Goal: Information Seeking & Learning: Find specific fact

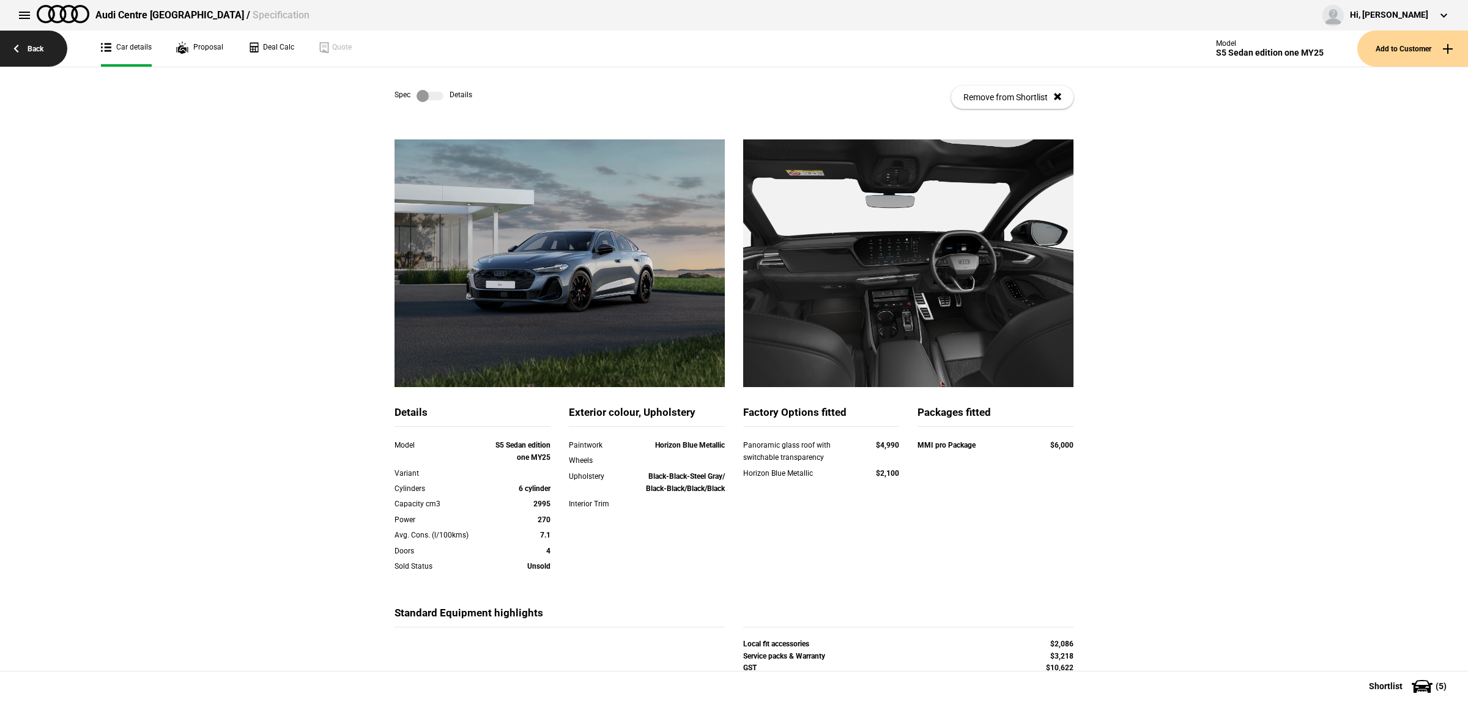
click at [46, 48] on link "Back" at bounding box center [33, 49] width 67 height 36
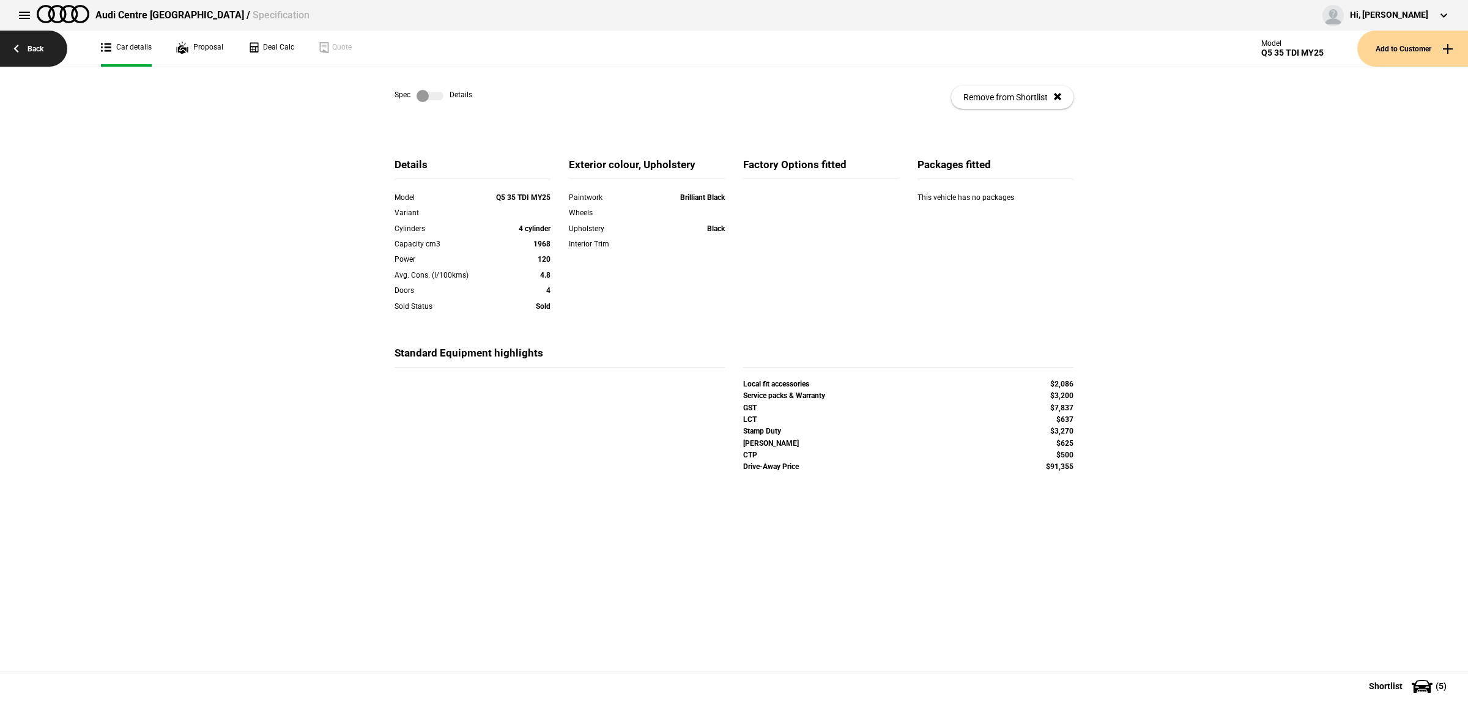
click at [28, 43] on link "Back" at bounding box center [33, 49] width 67 height 36
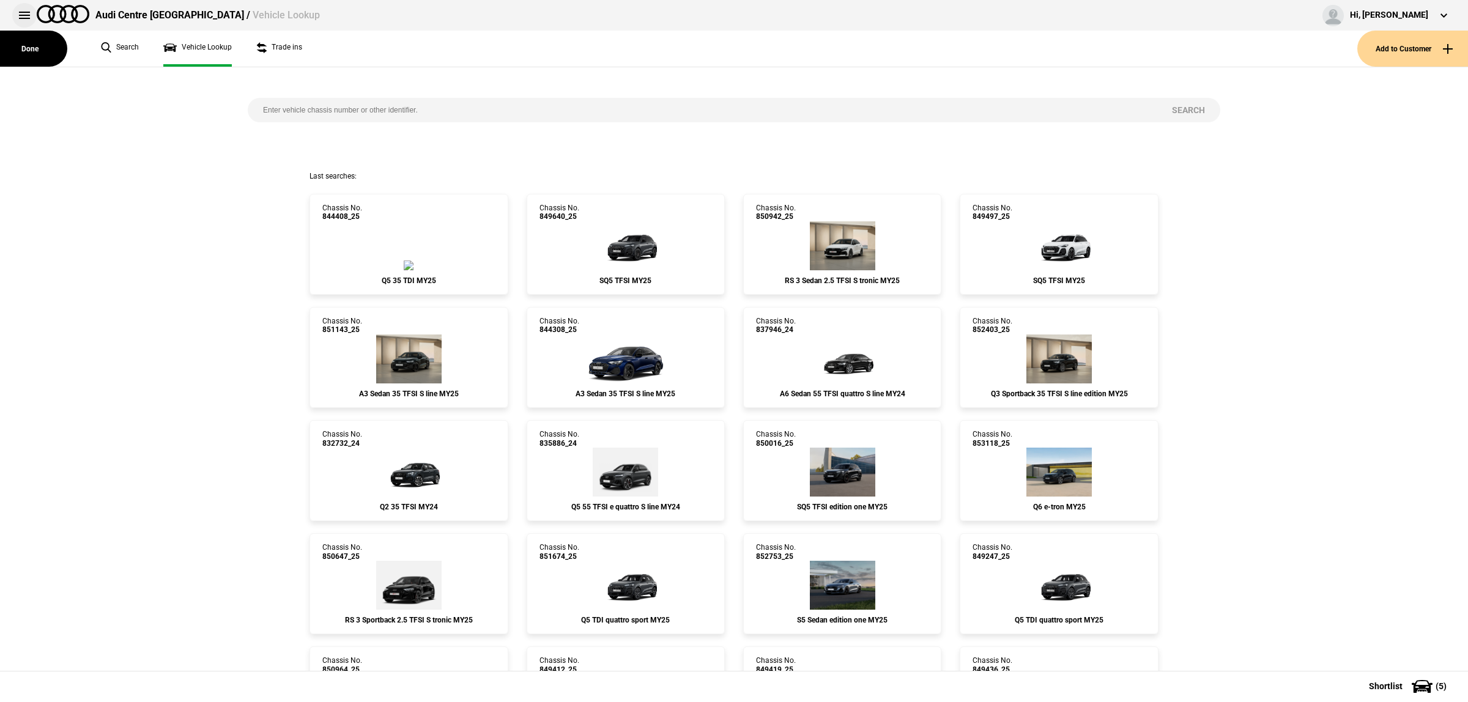
click at [26, 23] on button at bounding box center [24, 15] width 24 height 24
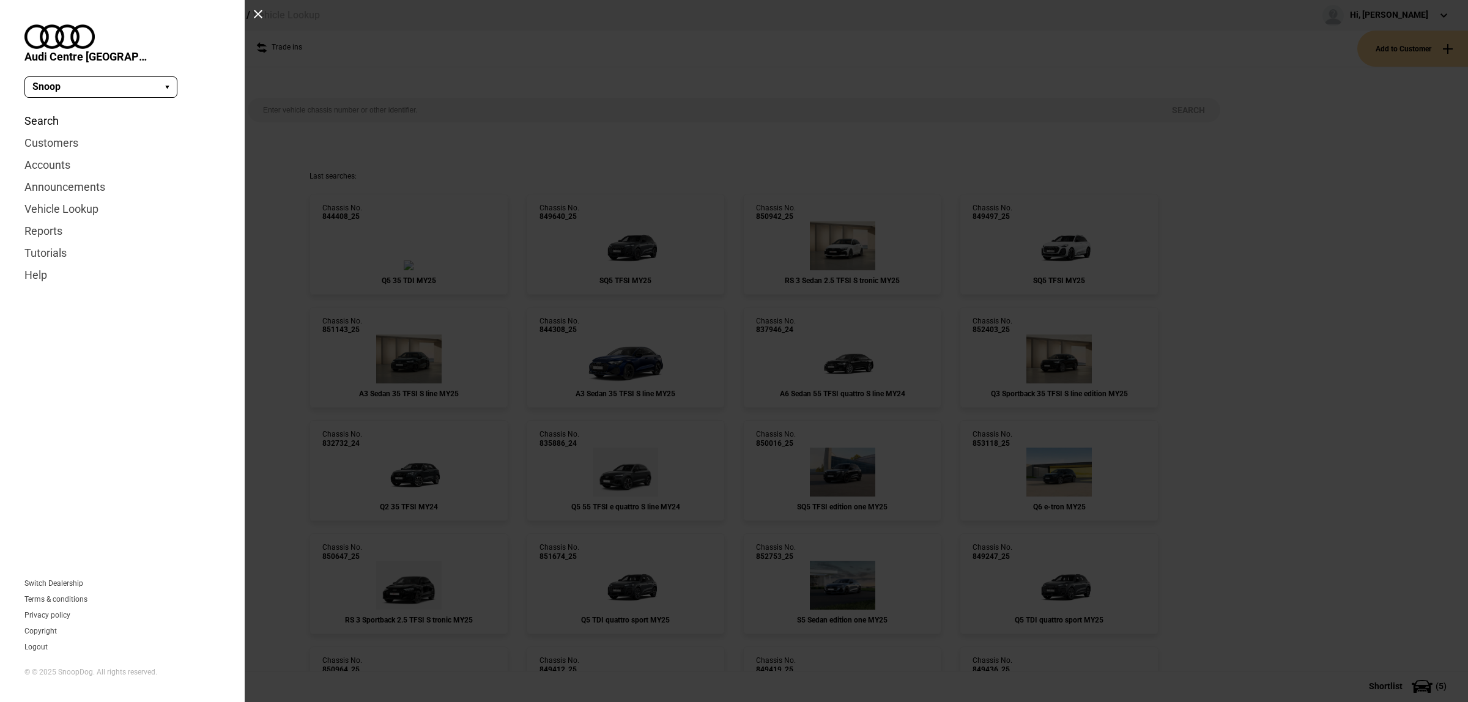
click at [53, 110] on link "Search" at bounding box center [122, 121] width 196 height 22
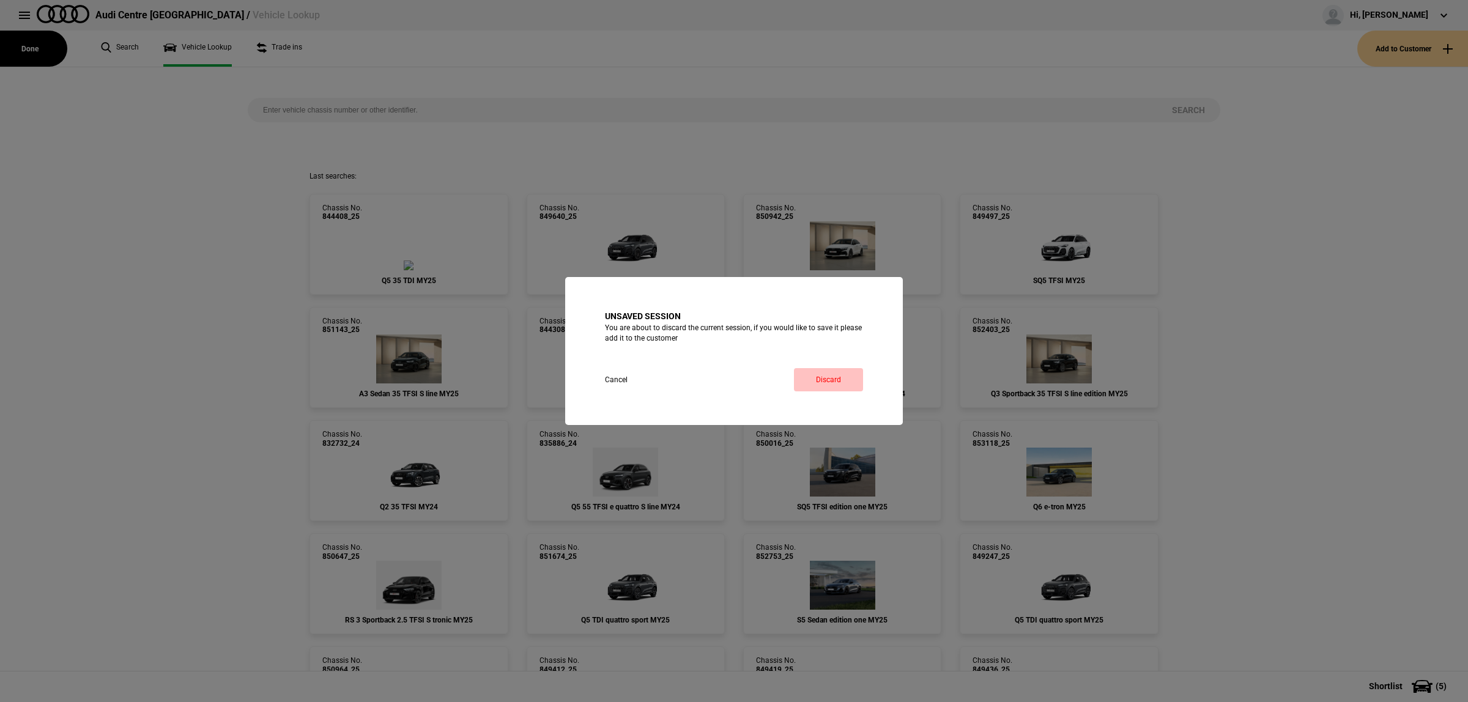
click at [810, 382] on link "Discard" at bounding box center [828, 379] width 69 height 23
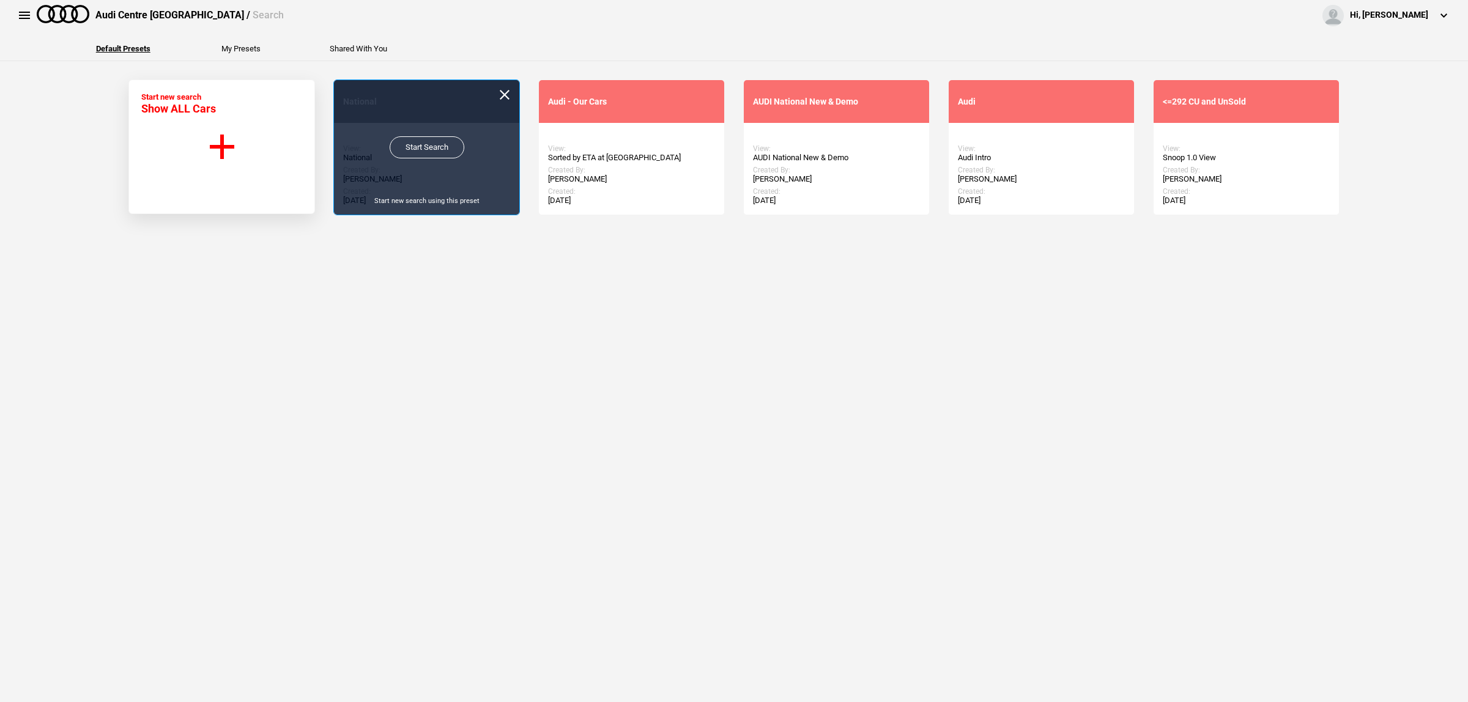
click at [421, 142] on link "Start Search" at bounding box center [427, 147] width 75 height 22
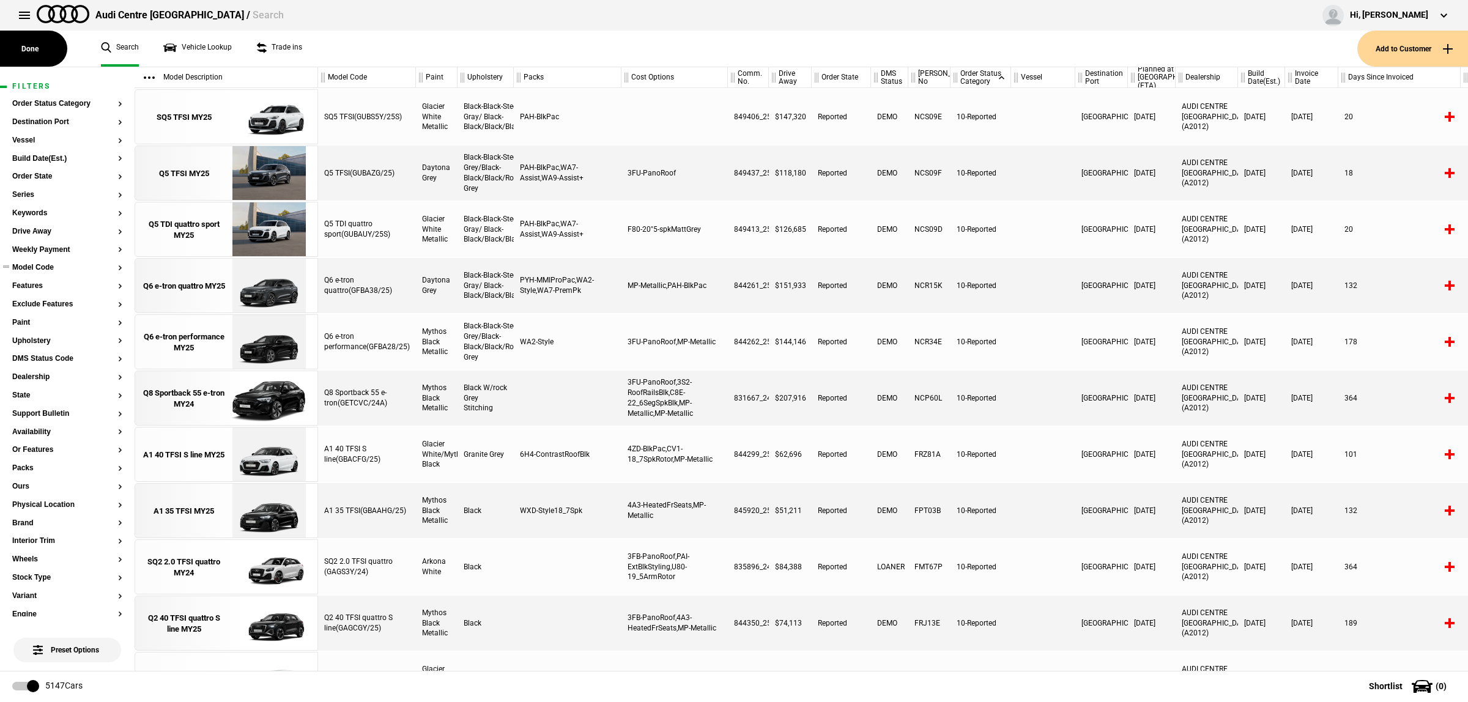
click at [49, 272] on section "Model Code" at bounding box center [67, 273] width 110 height 18
click at [49, 264] on button "Model Code" at bounding box center [67, 268] width 110 height 9
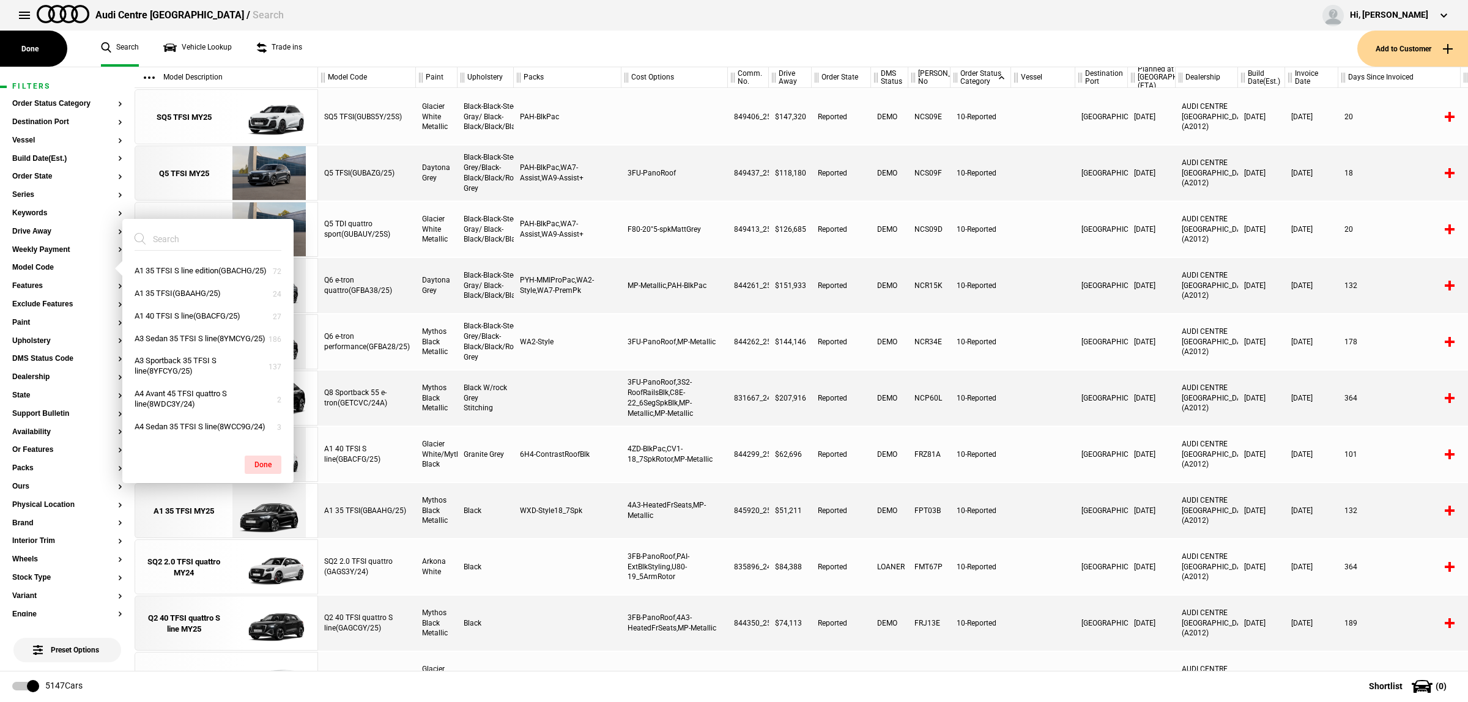
click at [153, 239] on input "search" at bounding box center [201, 239] width 132 height 22
type input "q3"
click at [211, 307] on button "Q3 35 TFSI S line edition(F3BCCX/25LE)" at bounding box center [207, 298] width 171 height 33
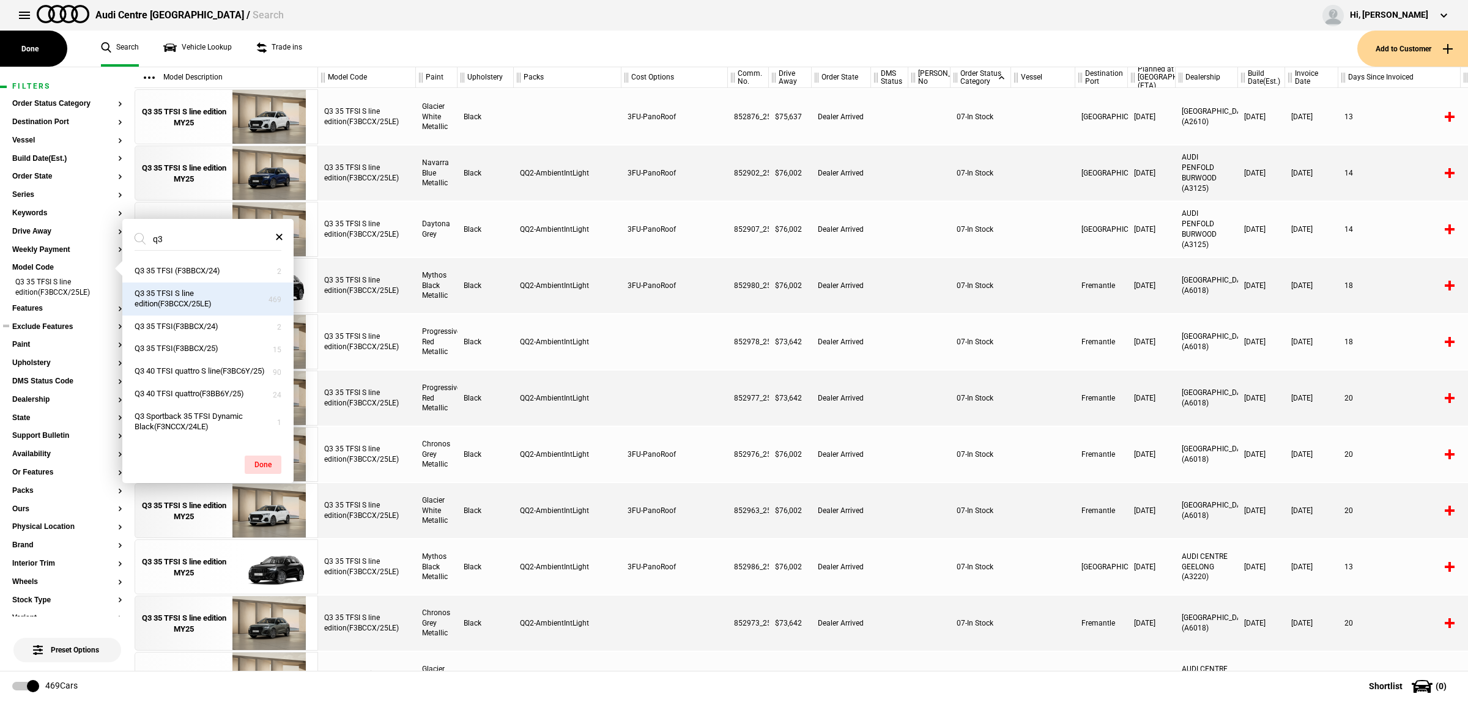
click at [63, 331] on section "Exclude Features" at bounding box center [67, 332] width 110 height 18
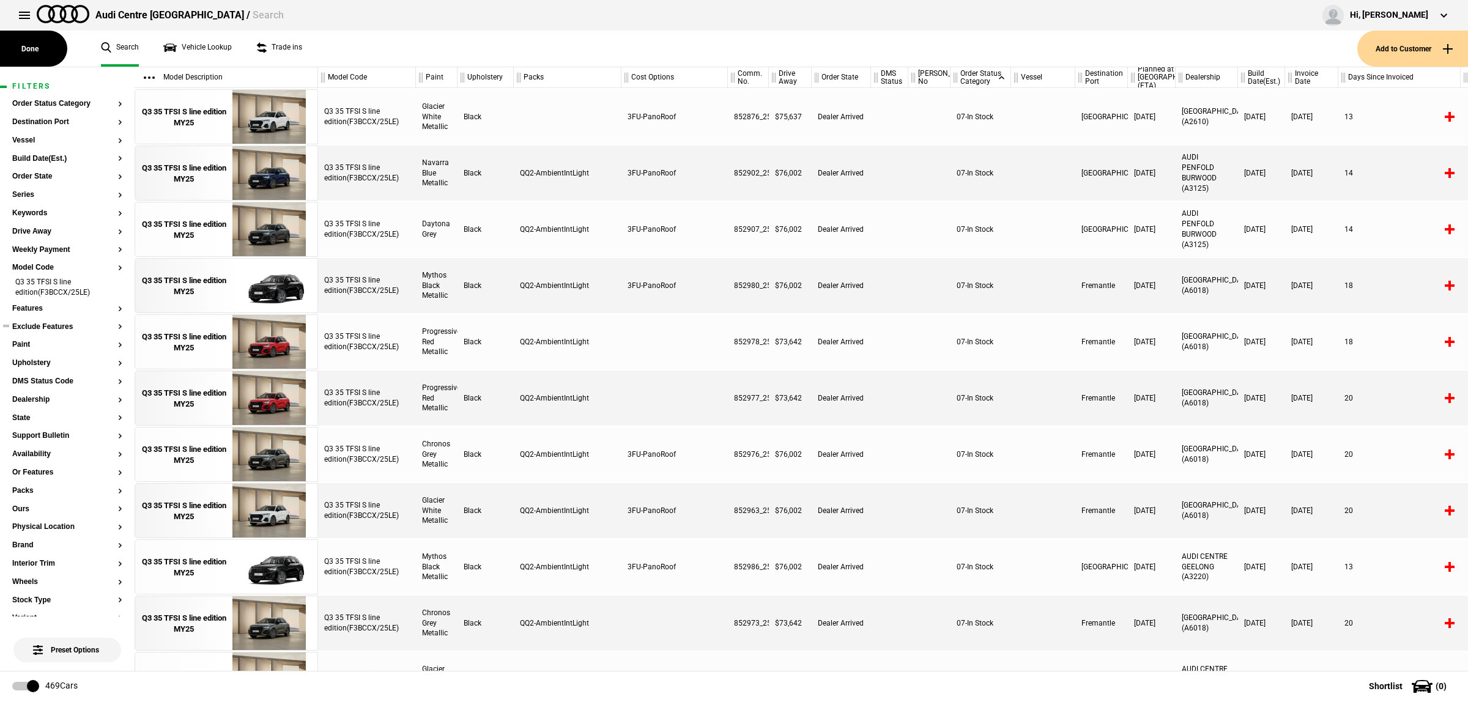
click at [63, 327] on button "Exclude Features" at bounding box center [67, 327] width 110 height 9
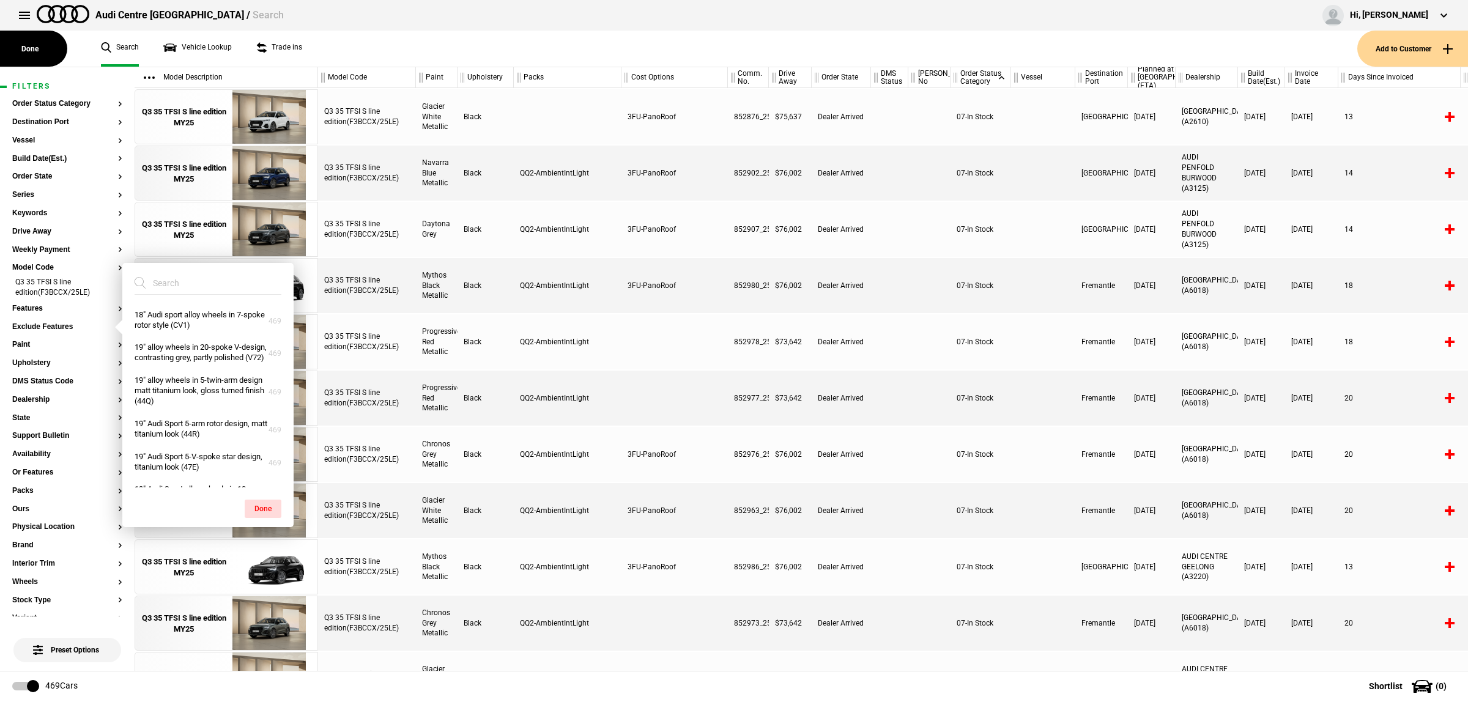
click at [184, 288] on input "search" at bounding box center [201, 283] width 132 height 22
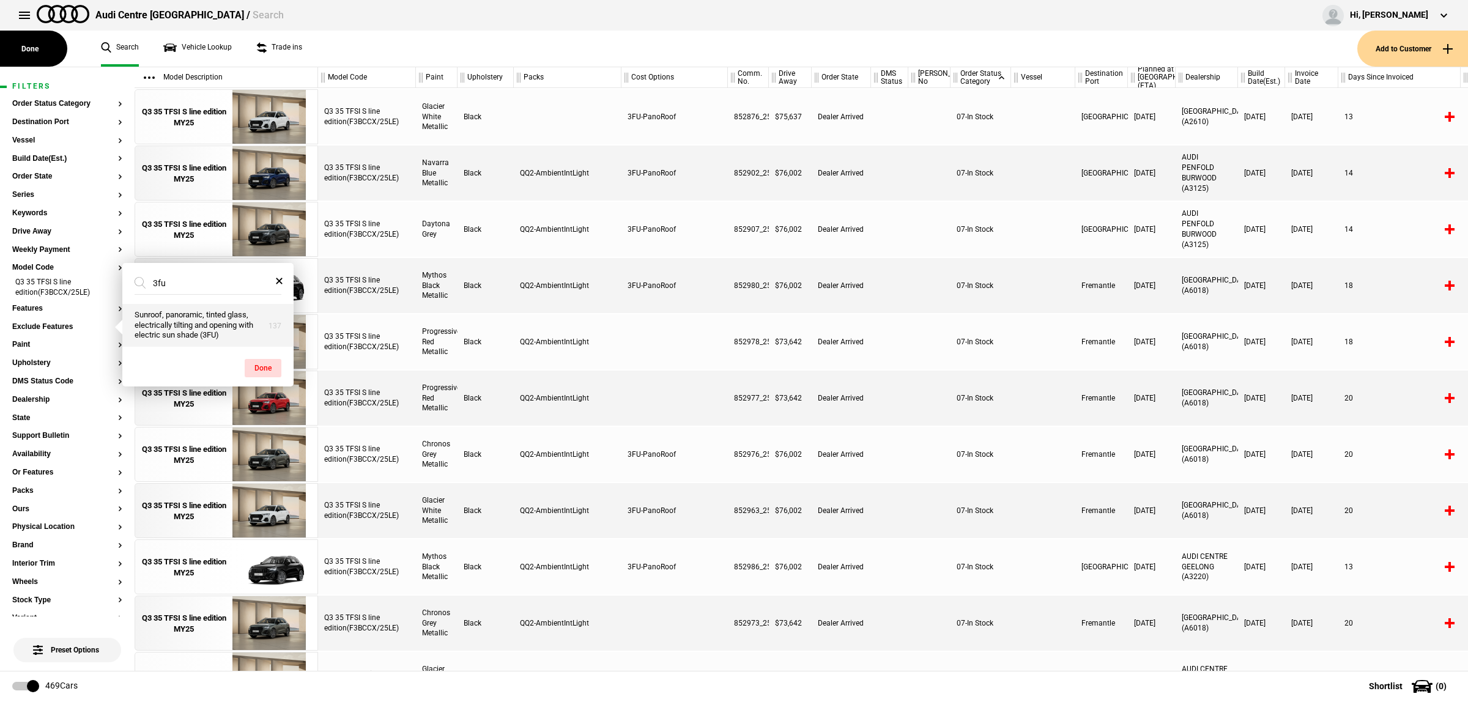
type input "3fu"
click at [211, 335] on button "Sunroof, panoramic, tinted glass, electrically tilting and opening with electri…" at bounding box center [207, 325] width 171 height 43
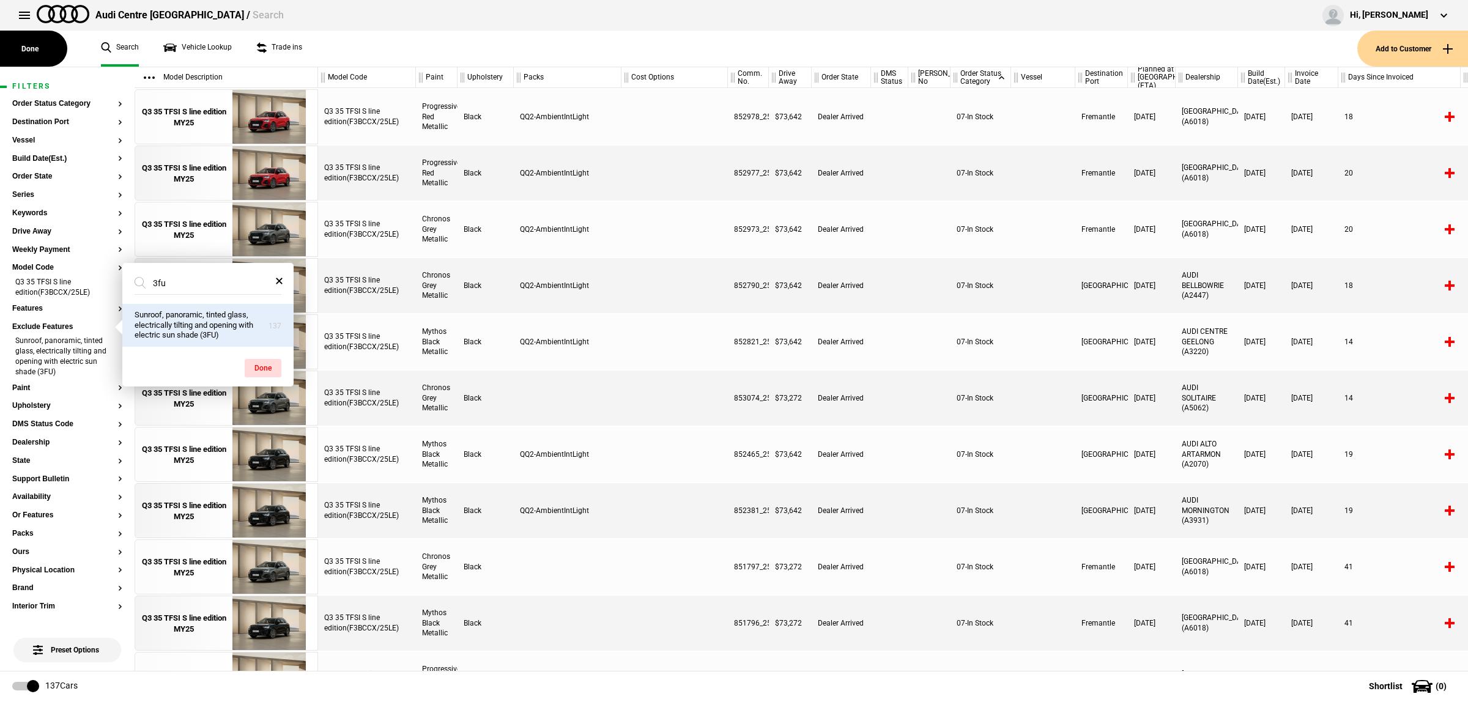
click at [677, 413] on div at bounding box center [674, 398] width 106 height 55
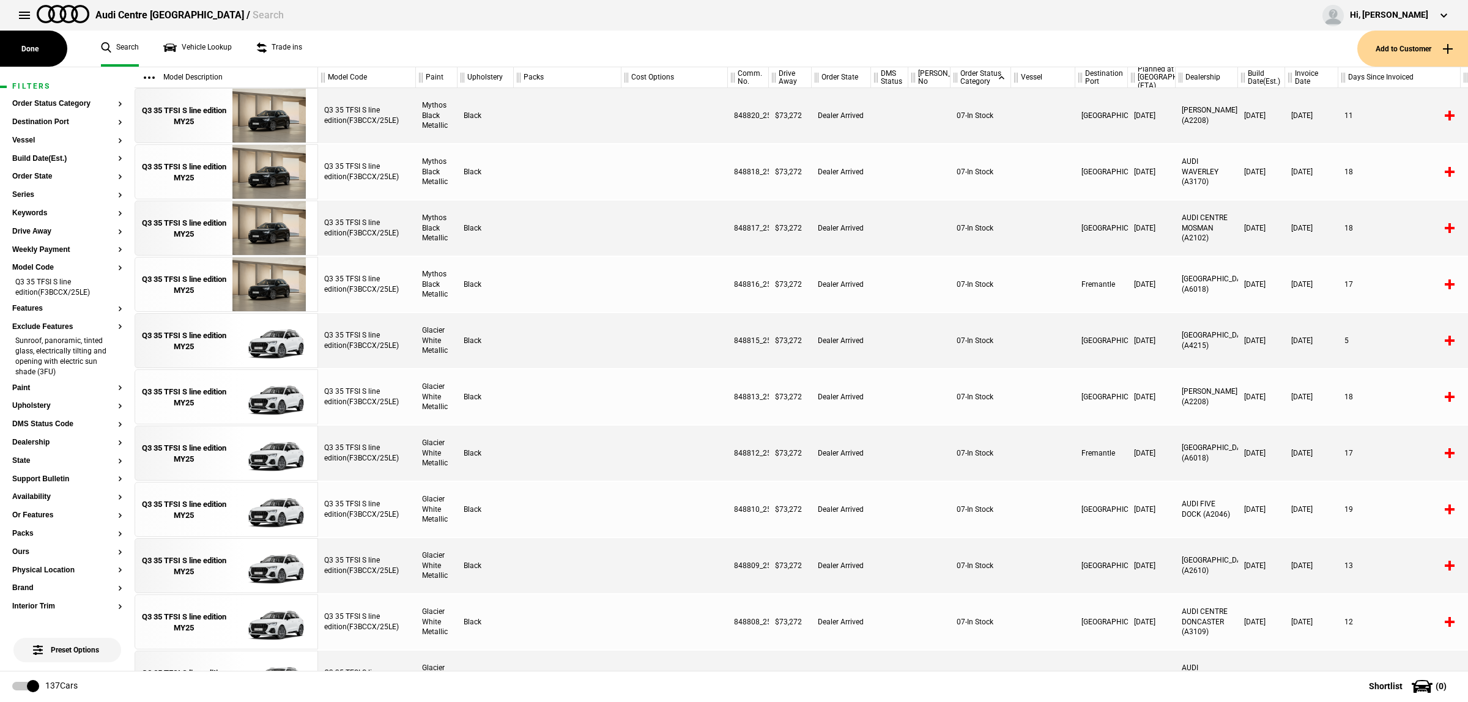
click at [1053, 514] on div at bounding box center [1043, 509] width 64 height 55
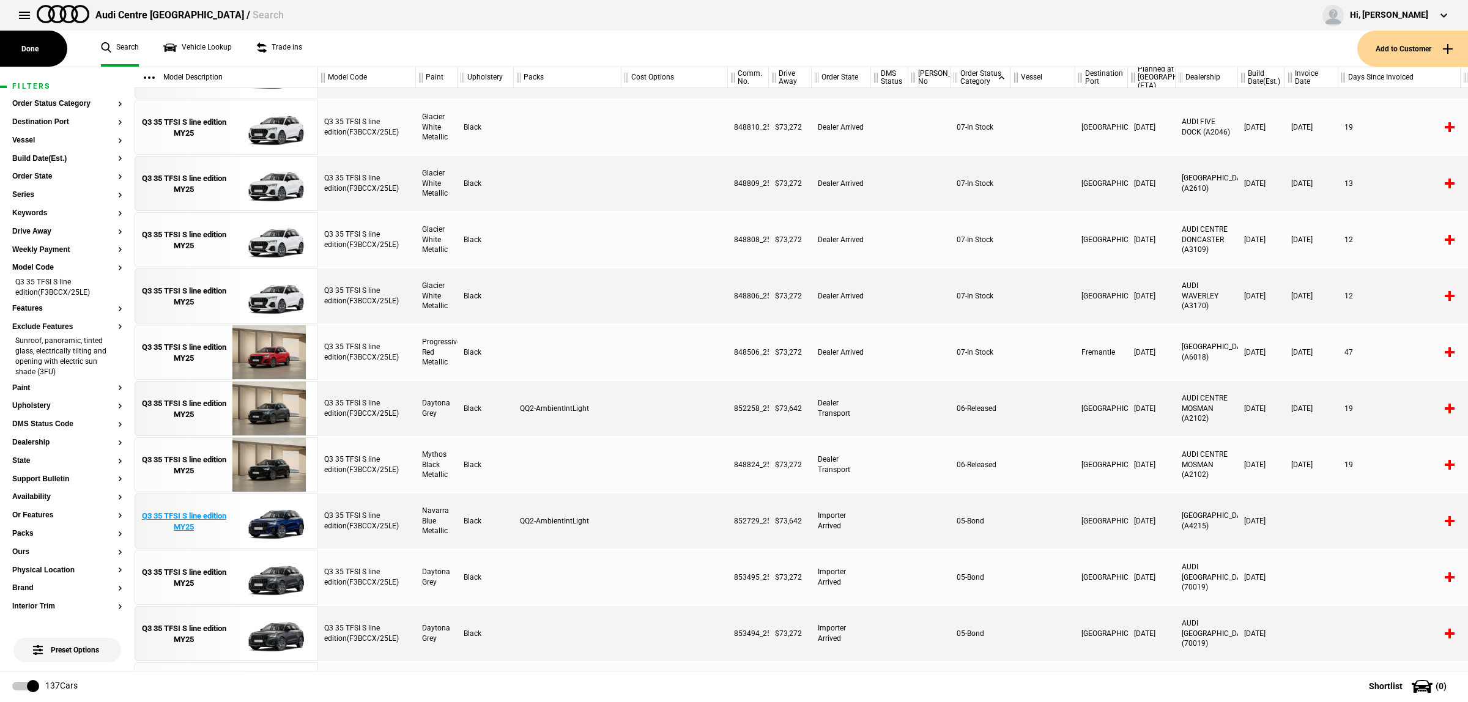
click at [257, 524] on img at bounding box center [268, 521] width 85 height 55
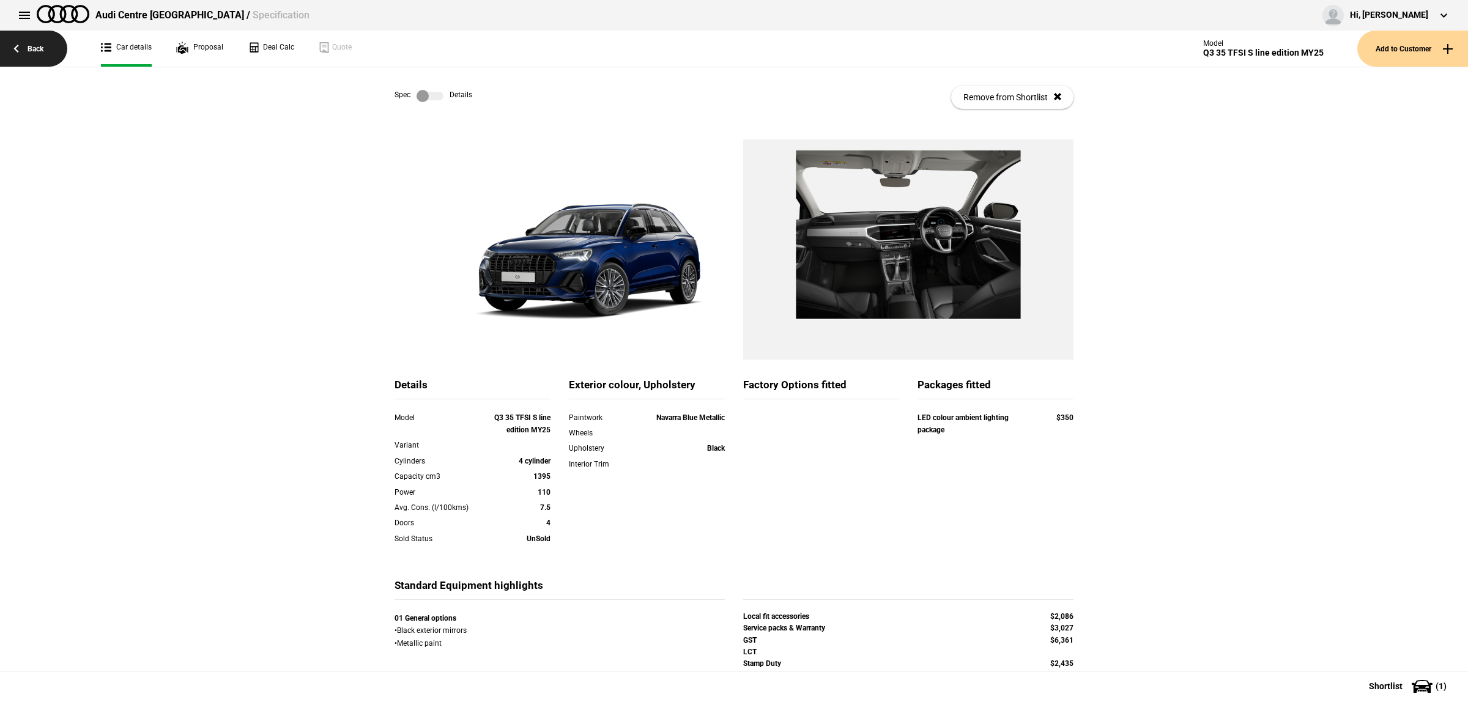
click at [40, 46] on link "Back" at bounding box center [33, 49] width 67 height 36
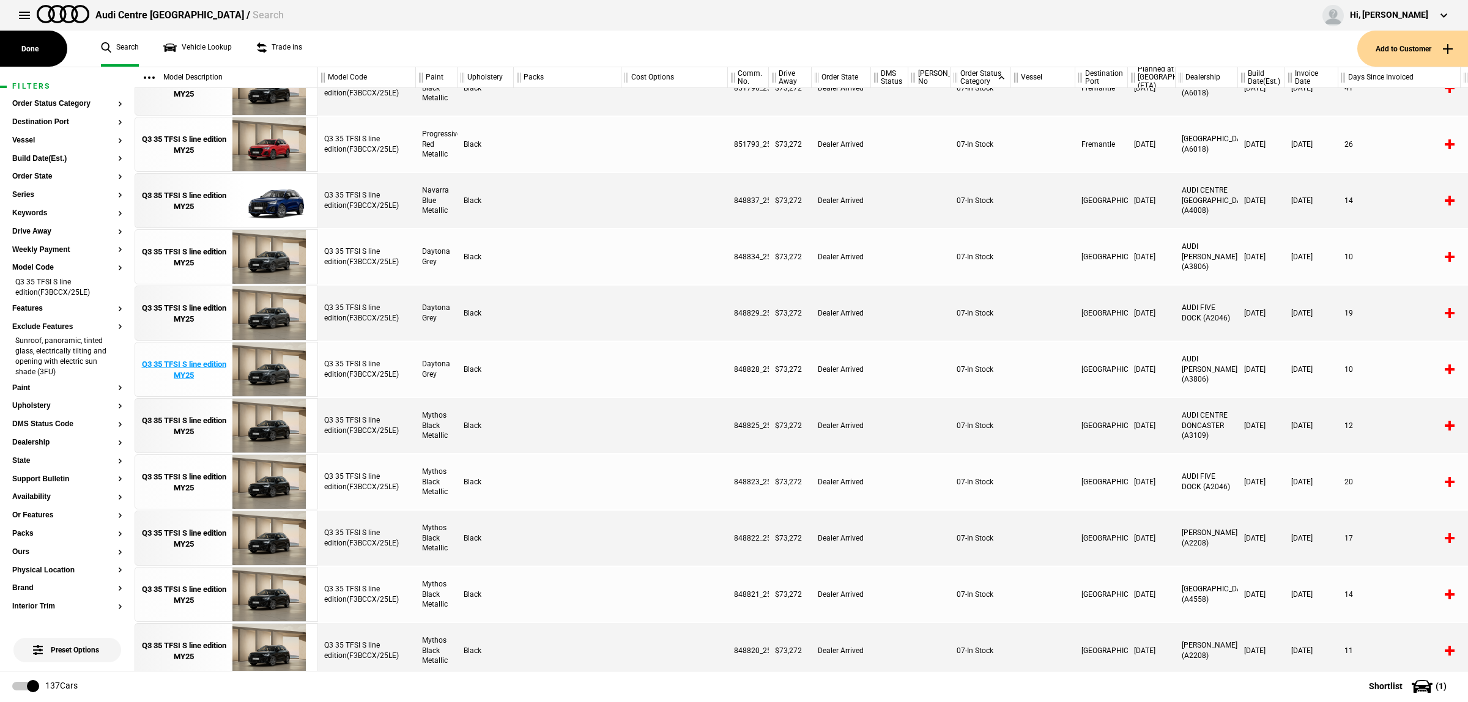
click at [273, 371] on img at bounding box center [268, 369] width 85 height 55
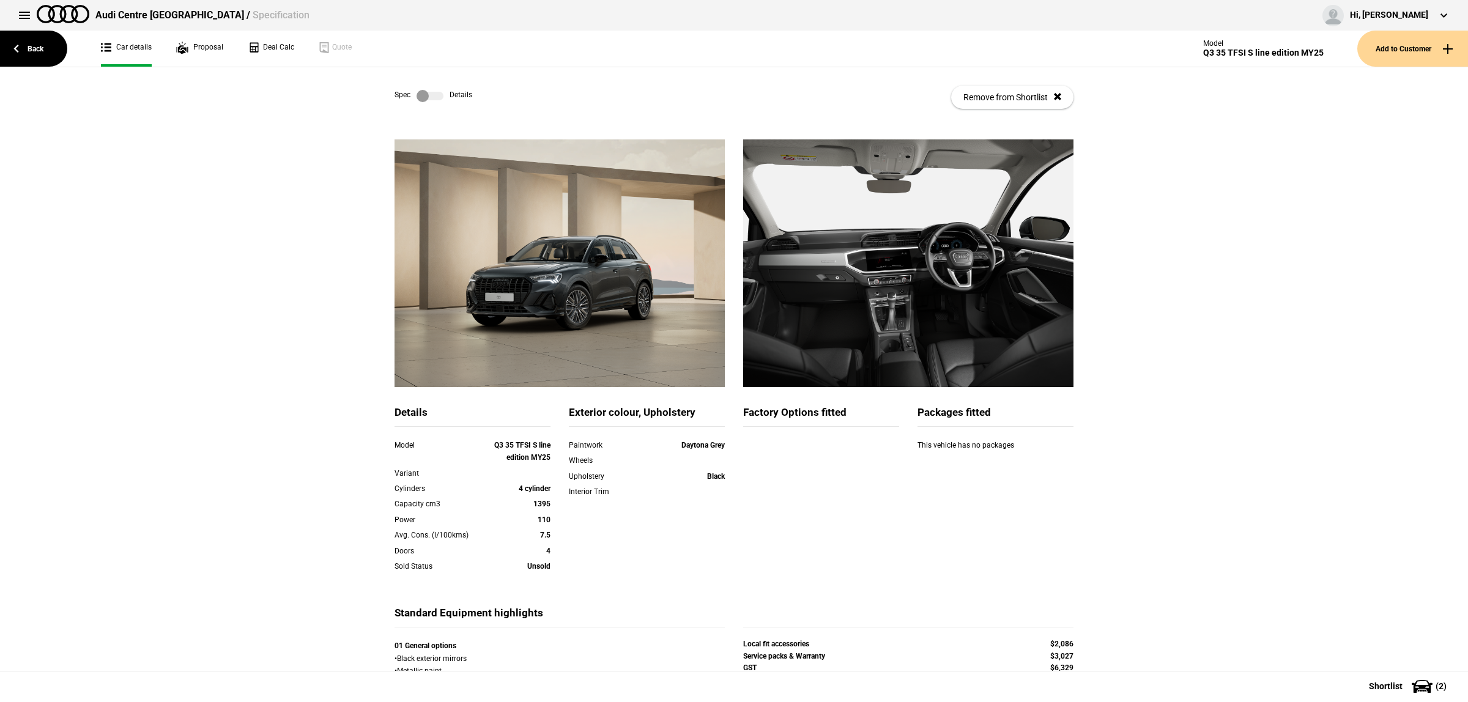
click at [429, 96] on label at bounding box center [429, 96] width 27 height 12
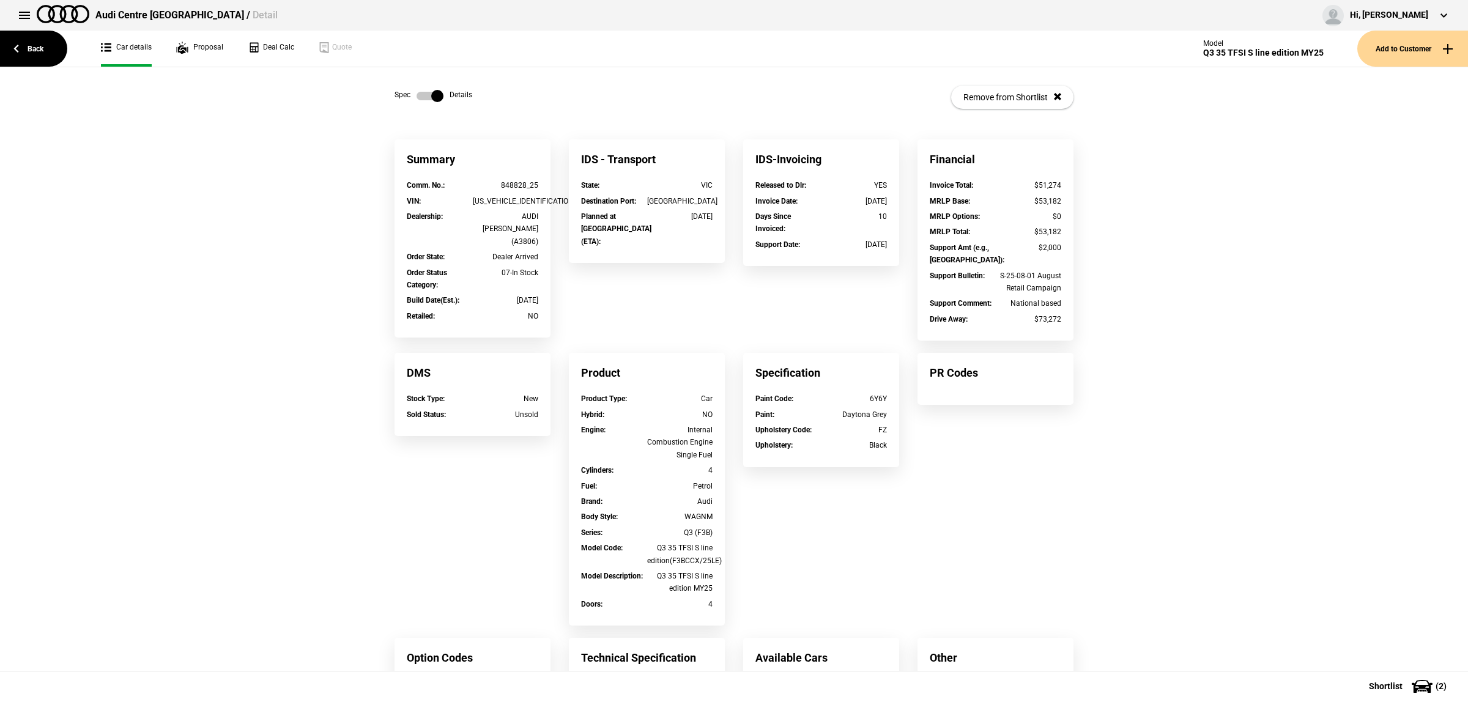
click at [423, 95] on label at bounding box center [429, 96] width 27 height 12
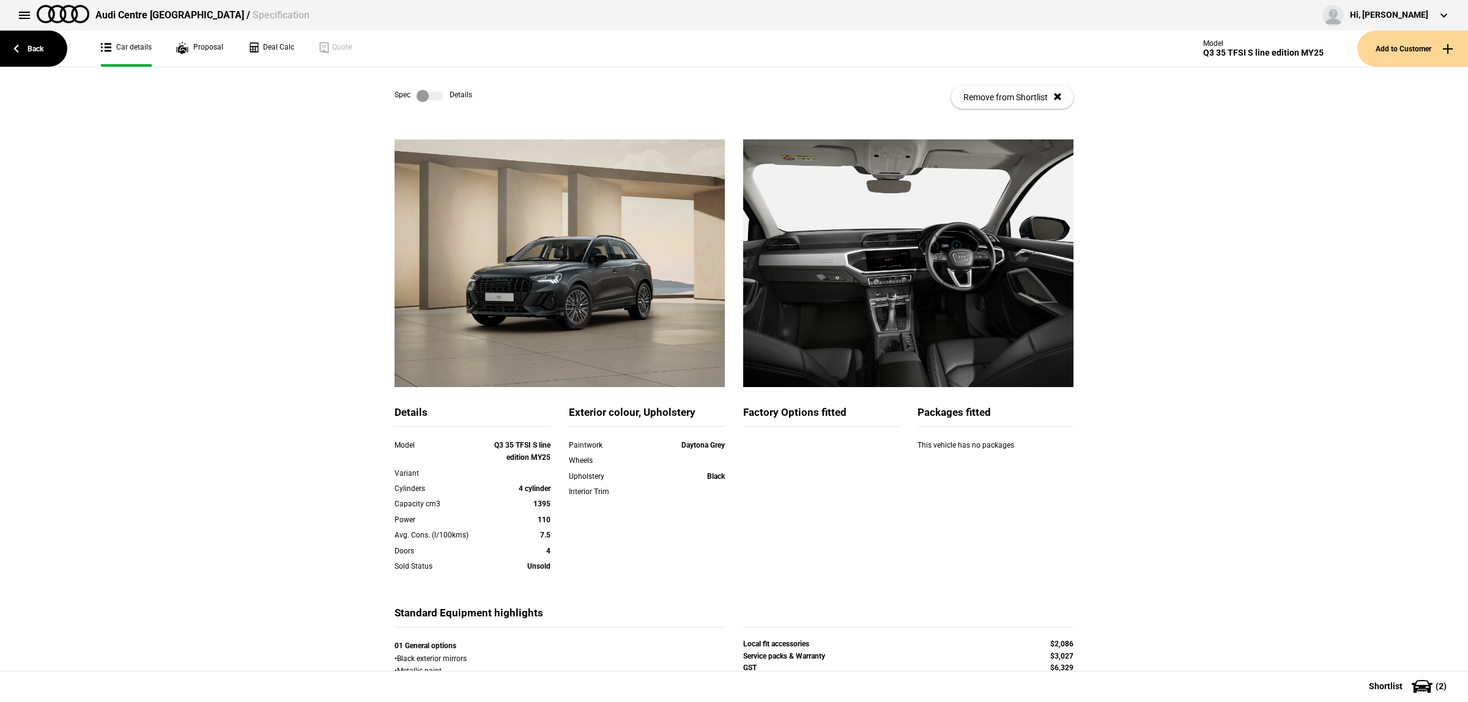
click at [1243, 435] on div "Details Model Q3 35 TFSI S line edition MY25 Variant Cylinders 4 cylinder Capac…" at bounding box center [734, 452] width 1468 height 626
click at [427, 103] on div "Spec Details Remove from Shortlist" at bounding box center [733, 97] width 679 height 60
click at [428, 99] on label at bounding box center [429, 96] width 27 height 12
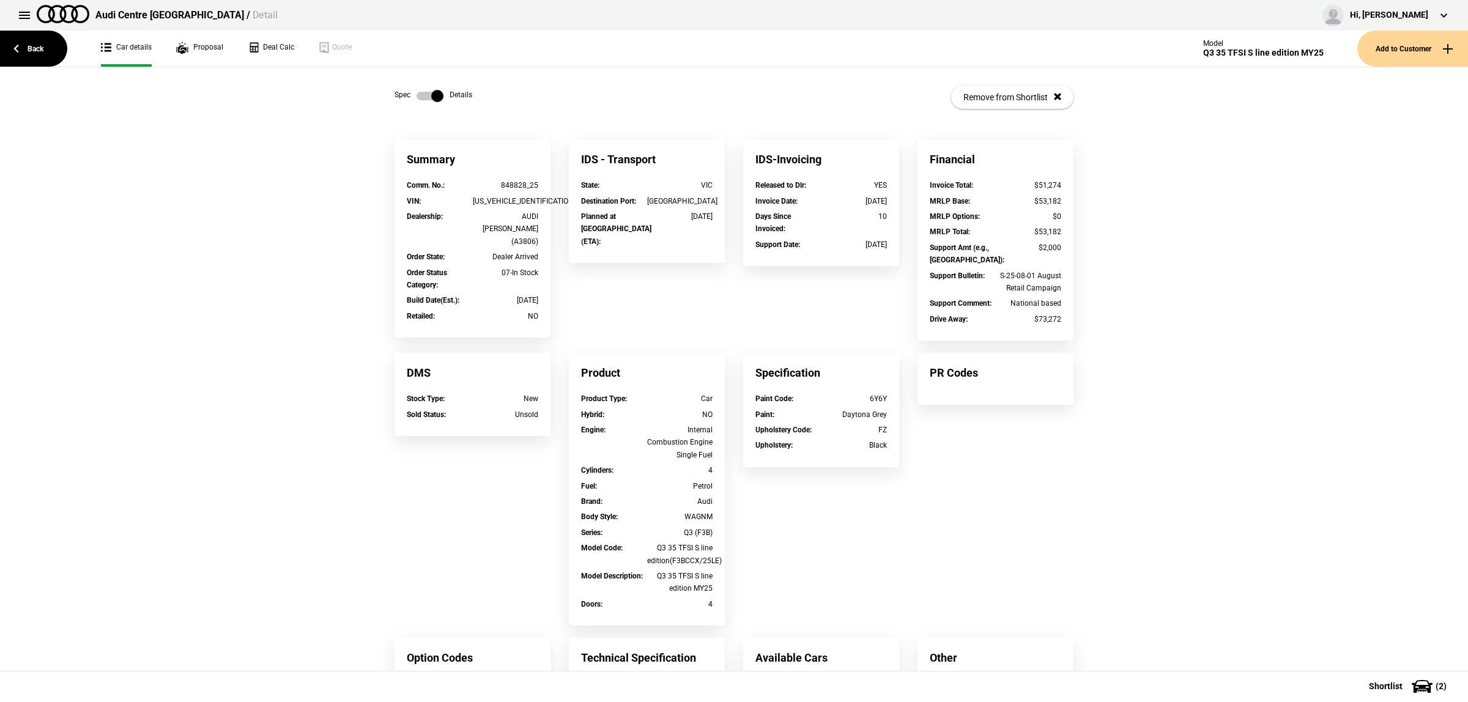
drag, startPoint x: 456, startPoint y: 209, endPoint x: 493, endPoint y: 191, distance: 41.6
click at [456, 209] on div "VIN : WAUZZZF35S1087729" at bounding box center [472, 202] width 150 height 15
click at [509, 184] on div "848828_25" at bounding box center [506, 185] width 66 height 12
click at [518, 185] on div "848828_25" at bounding box center [506, 185] width 66 height 12
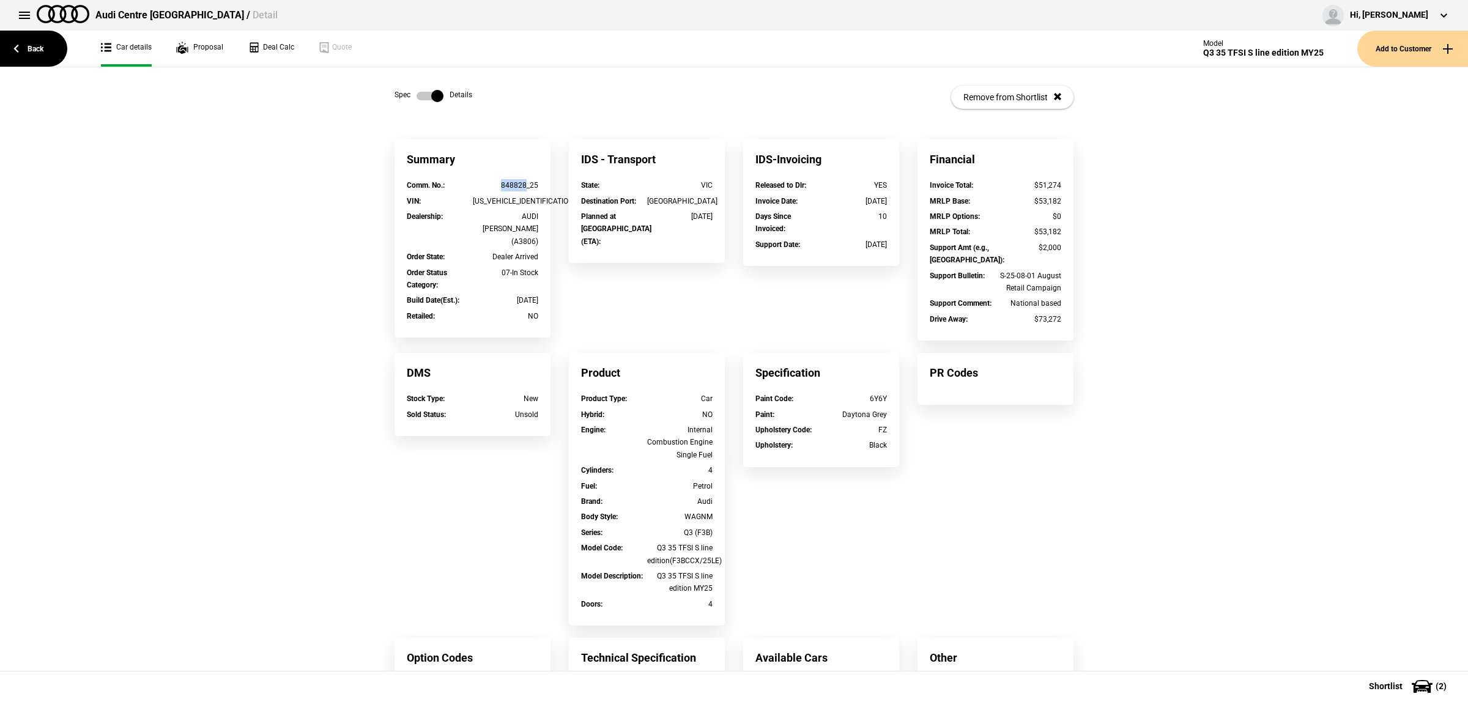
drag, startPoint x: 520, startPoint y: 184, endPoint x: 492, endPoint y: 185, distance: 28.2
click at [492, 185] on div "848828_25" at bounding box center [506, 185] width 66 height 12
copy div "848828"
click at [376, 209] on div "Summary Comm. No. : 848828_25 VIN : WAUZZZF35S1087729 Dealership : AUDI BARRY B…" at bounding box center [733, 487] width 715 height 696
click at [31, 56] on link "Back" at bounding box center [33, 49] width 67 height 36
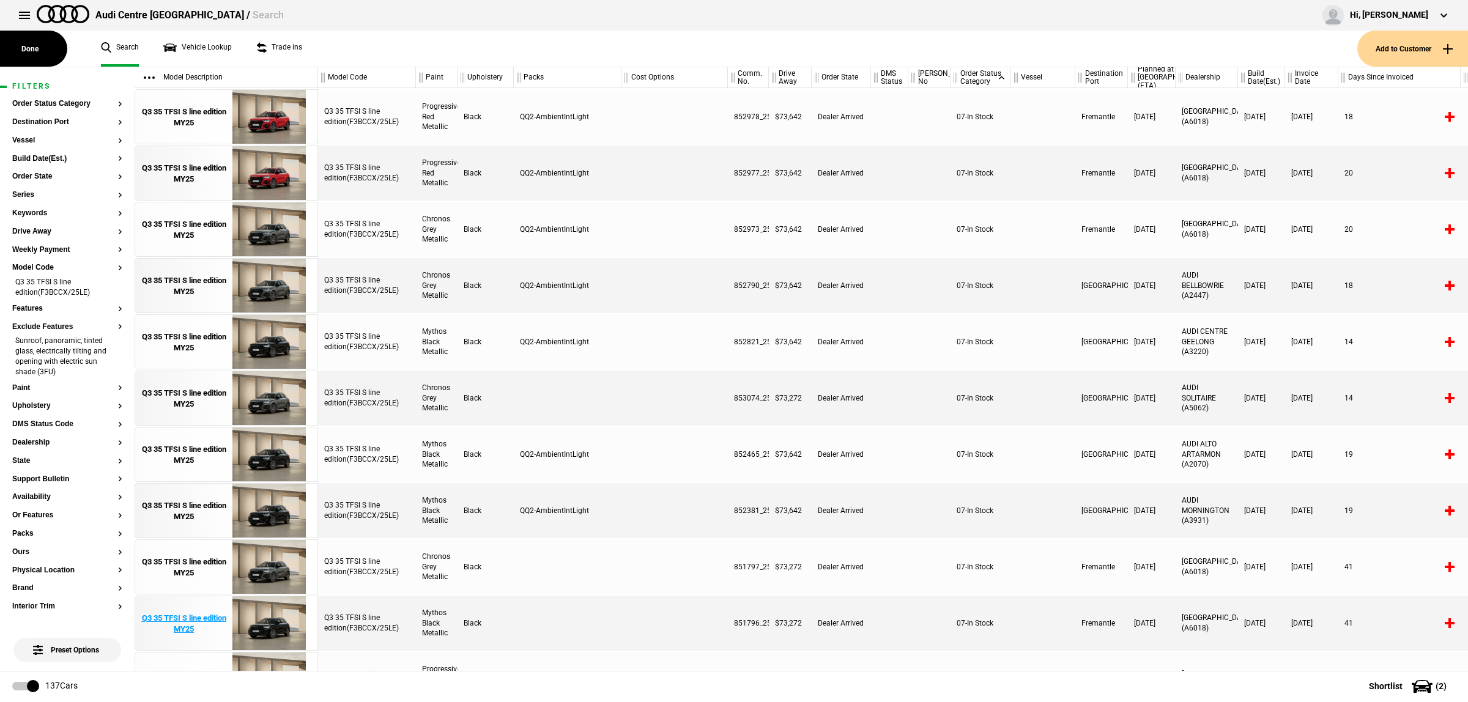
scroll to position [535, 0]
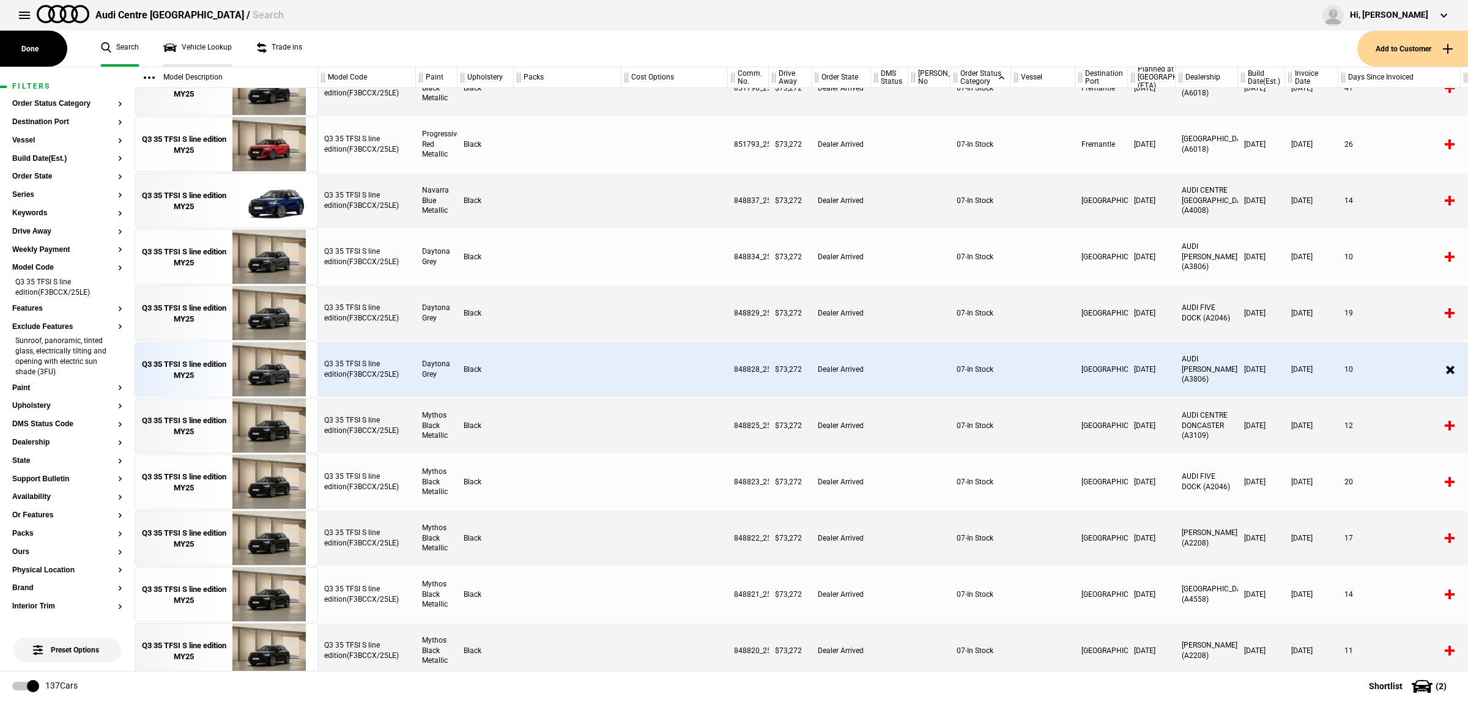
click at [212, 46] on link "Vehicle Lookup" at bounding box center [197, 49] width 68 height 36
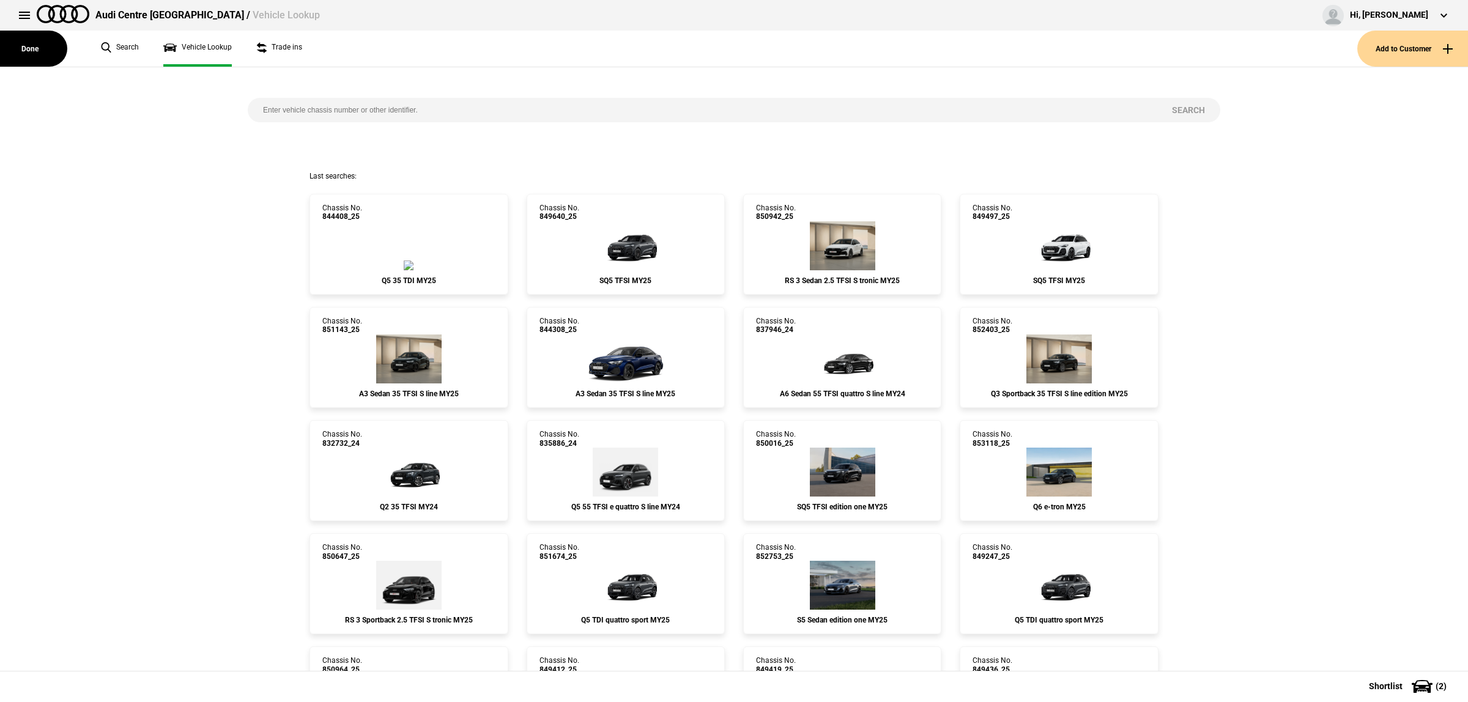
click at [281, 114] on input "search" at bounding box center [702, 110] width 909 height 24
paste input "849863"
type input "849863"
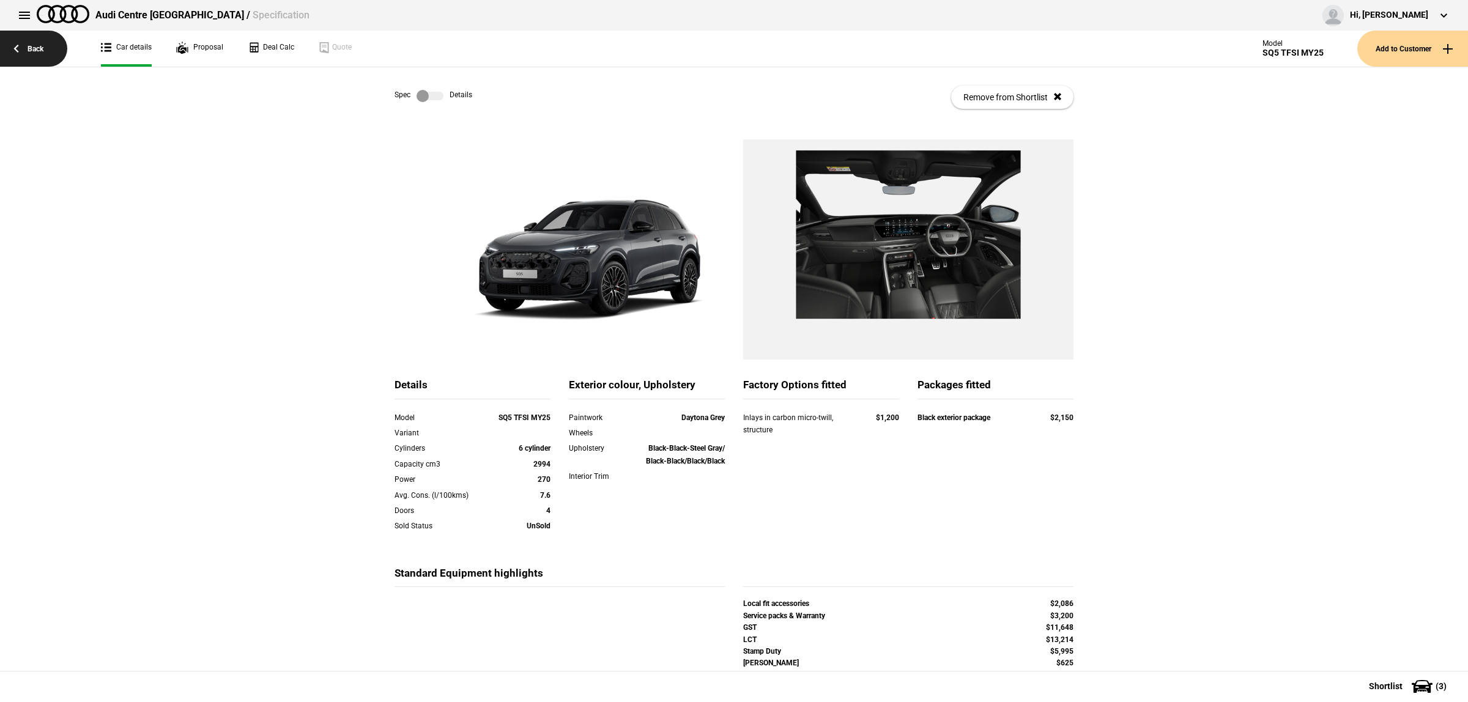
click at [34, 51] on link "Back" at bounding box center [33, 49] width 67 height 36
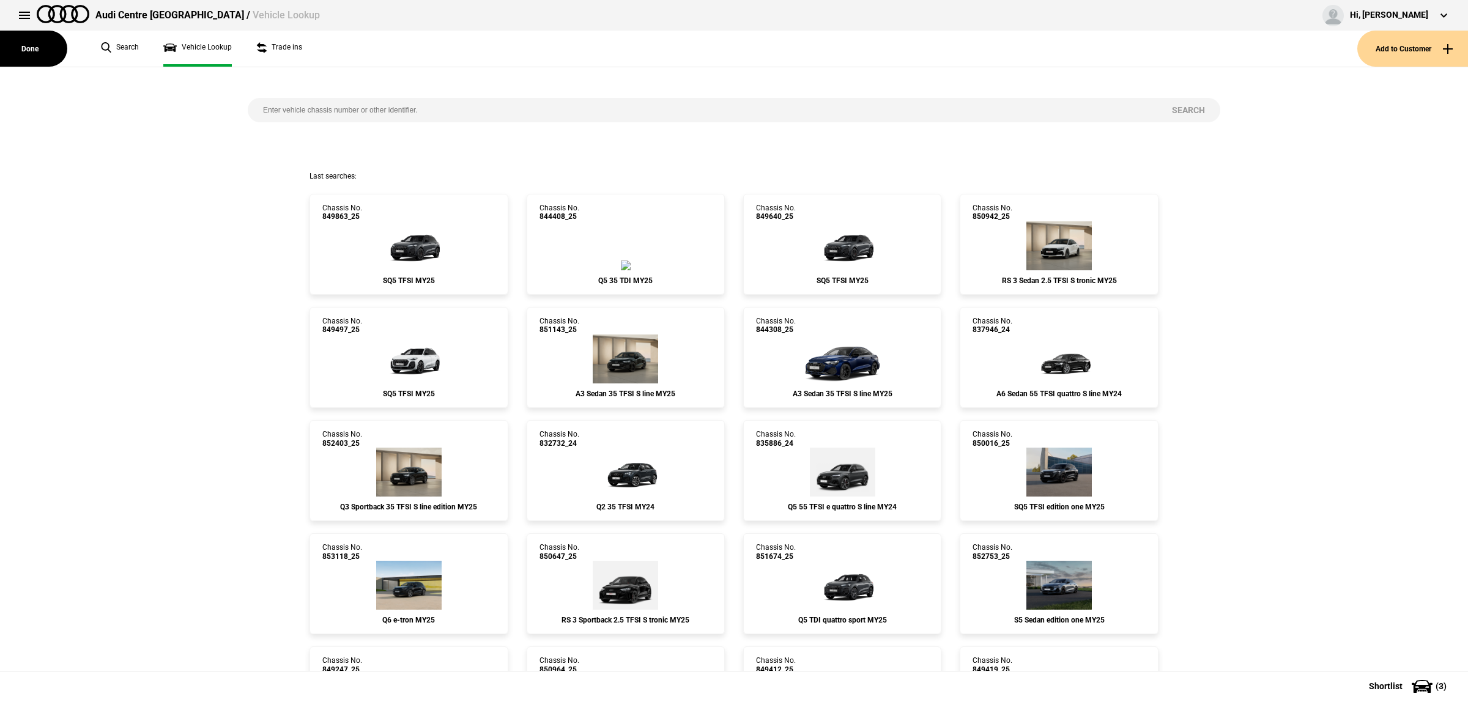
click at [414, 100] on input "search" at bounding box center [702, 110] width 909 height 24
paste input "848828"
type input "848828"
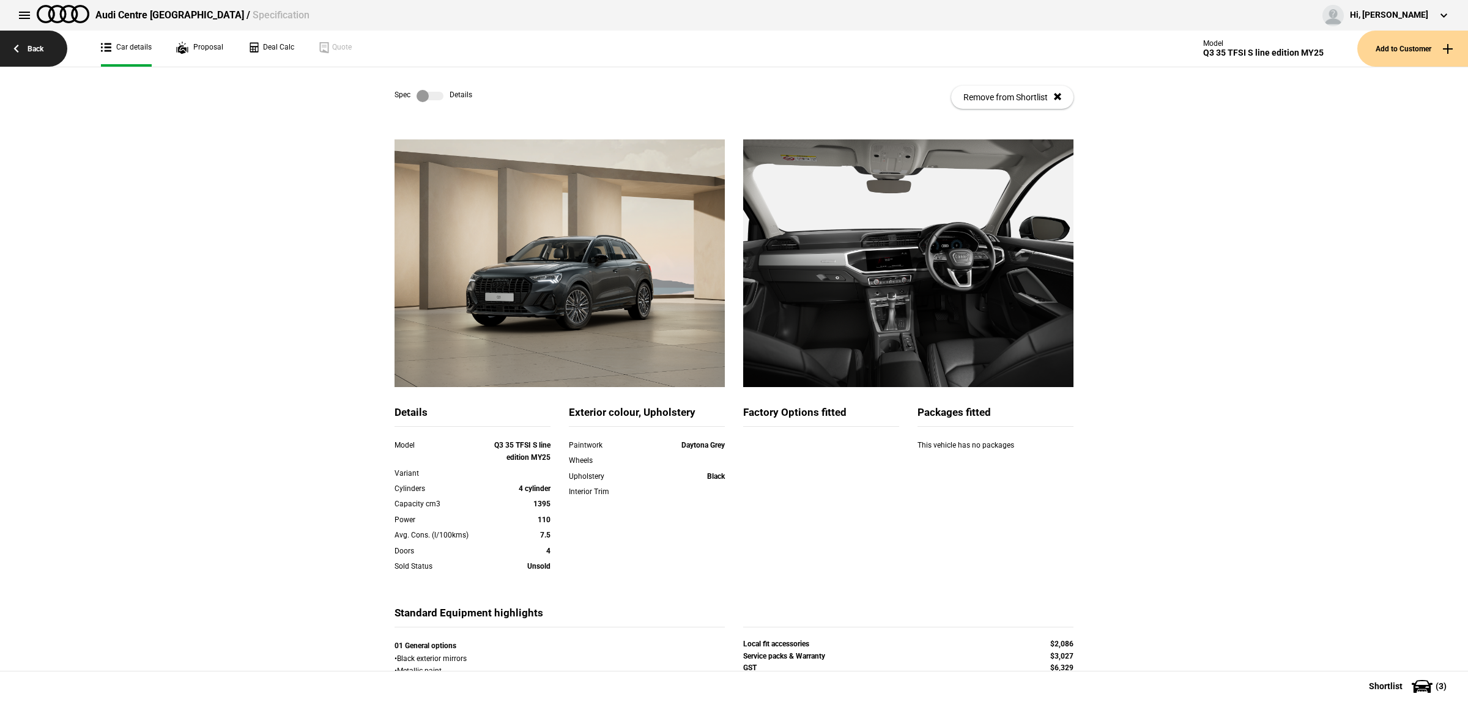
click at [43, 55] on link "Back" at bounding box center [33, 49] width 67 height 36
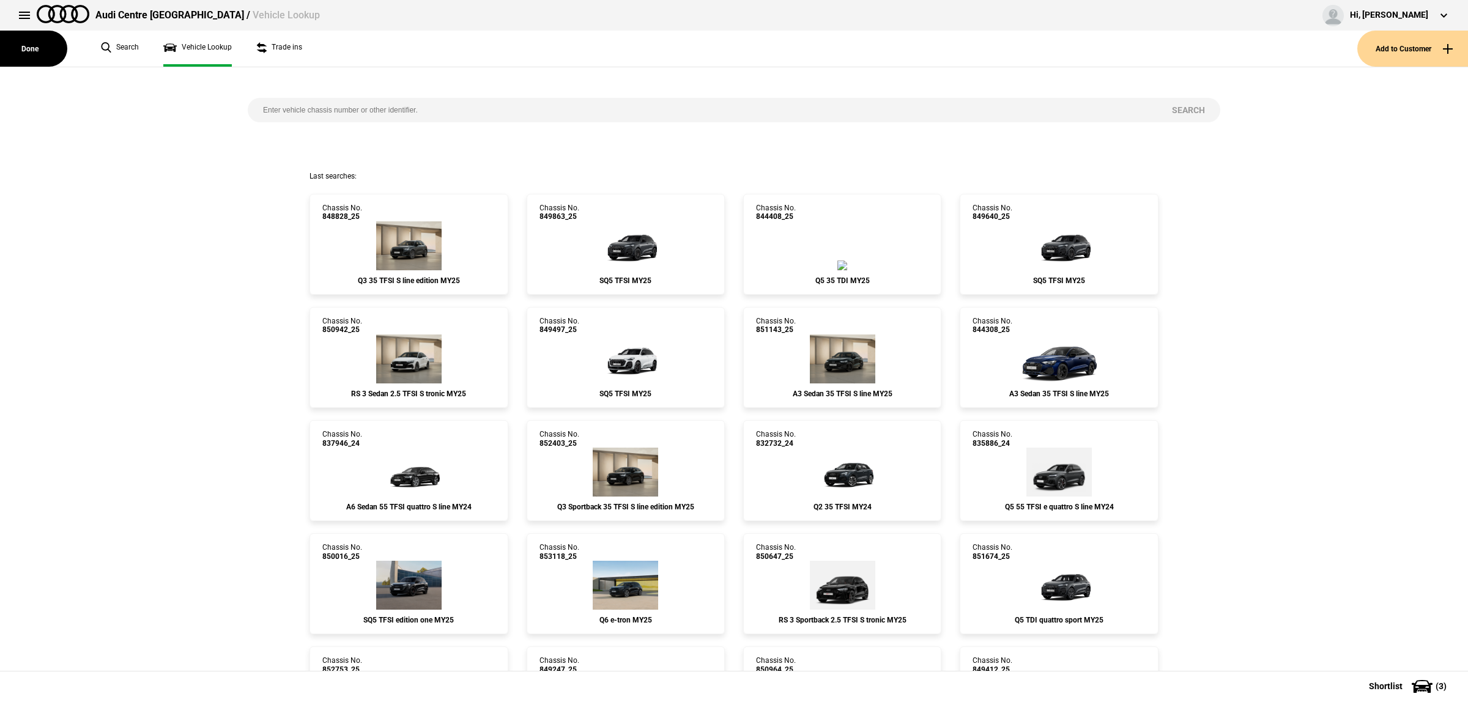
click at [526, 103] on input "search" at bounding box center [702, 110] width 909 height 24
paste input "852720"
type input "852720"
